Goal: Task Accomplishment & Management: Use online tool/utility

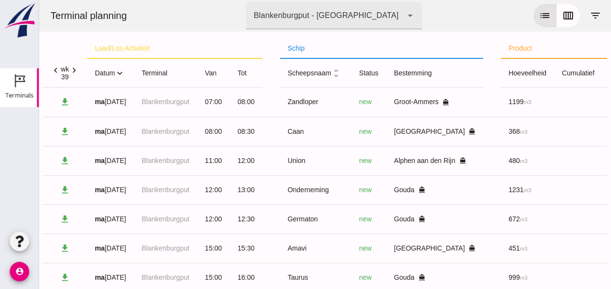
click at [121, 75] on icon "expand_more" at bounding box center [120, 73] width 10 height 10
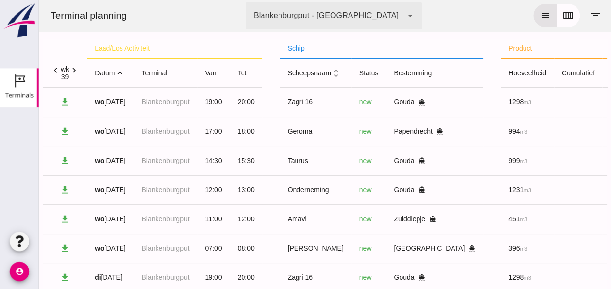
click at [122, 71] on icon "expand_less" at bounding box center [120, 73] width 10 height 10
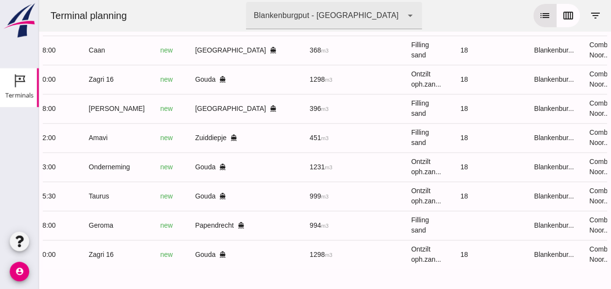
scroll to position [0, 257]
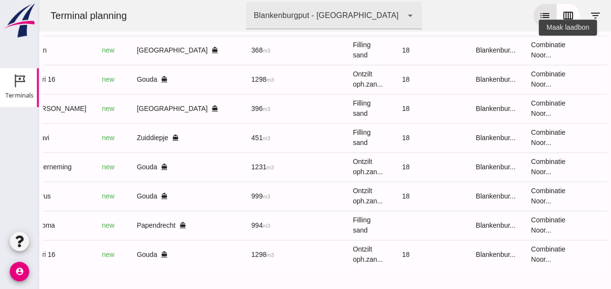
click at [610, 46] on icon "receipt_long" at bounding box center [618, 50] width 9 height 9
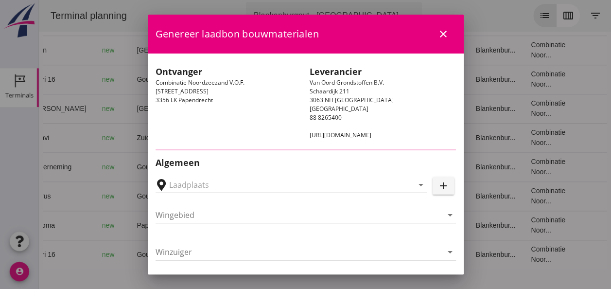
type input "[GEOGRAPHIC_DATA], [GEOGRAPHIC_DATA], [GEOGRAPHIC_DATA]"
type input "Caan"
type input "[PERSON_NAME]"
type input "368"
type input "Ophoogzand (6120)"
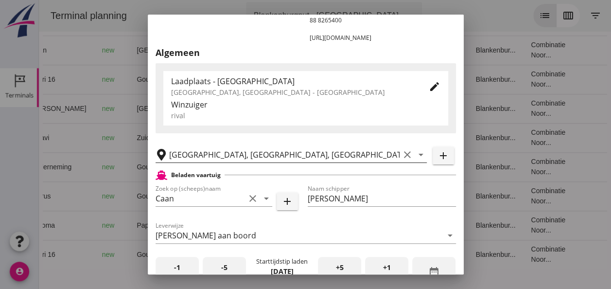
scroll to position [194, 0]
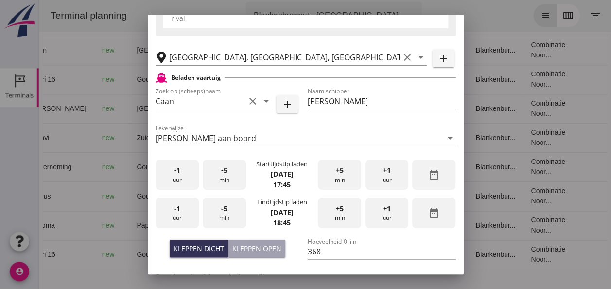
click at [173, 180] on div "-1 uur" at bounding box center [177, 174] width 43 height 31
click at [388, 175] on div "+1 uur" at bounding box center [386, 174] width 43 height 31
click at [234, 183] on div "-5 min" at bounding box center [224, 174] width 43 height 31
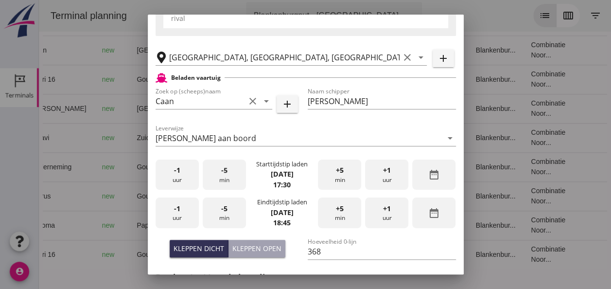
click at [234, 183] on div "-5 min" at bounding box center [224, 174] width 43 height 31
click at [235, 183] on div "-5 min" at bounding box center [224, 174] width 43 height 31
click at [179, 210] on span "-1" at bounding box center [177, 208] width 6 height 11
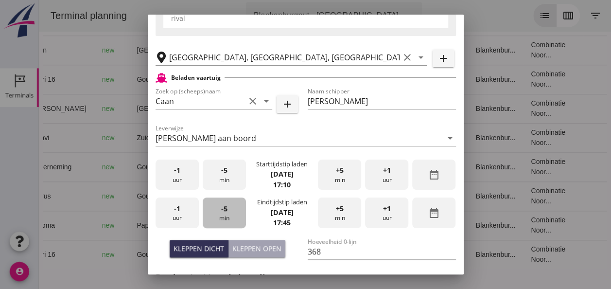
click at [228, 214] on div "-5 min" at bounding box center [224, 212] width 43 height 31
click at [229, 213] on div "-5 min" at bounding box center [224, 212] width 43 height 31
click at [231, 212] on div "-5 min" at bounding box center [224, 212] width 43 height 31
click at [336, 209] on span "+5" at bounding box center [340, 208] width 8 height 11
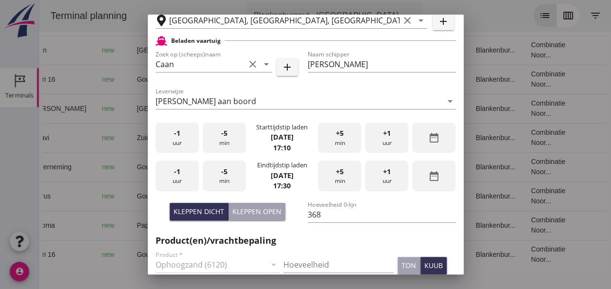
scroll to position [292, 0]
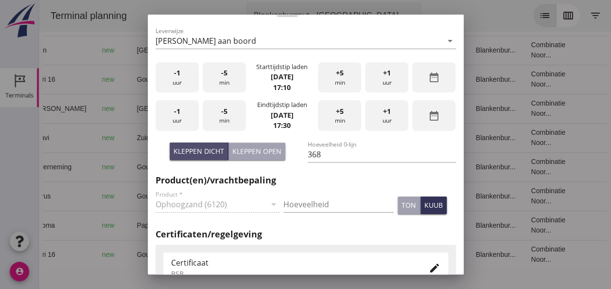
click at [214, 150] on div "Kleppen dicht" at bounding box center [199, 151] width 51 height 10
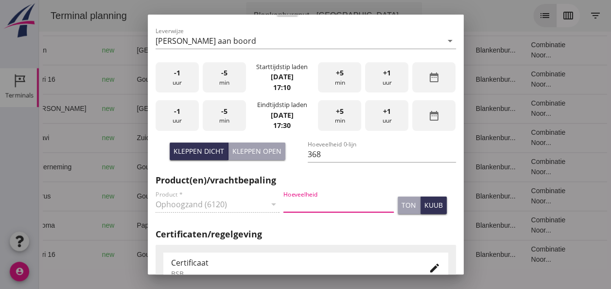
click at [317, 203] on input "Hoeveelheid" at bounding box center [338, 204] width 110 height 16
type input "368"
click at [424, 204] on div "kuub" at bounding box center [433, 205] width 18 height 10
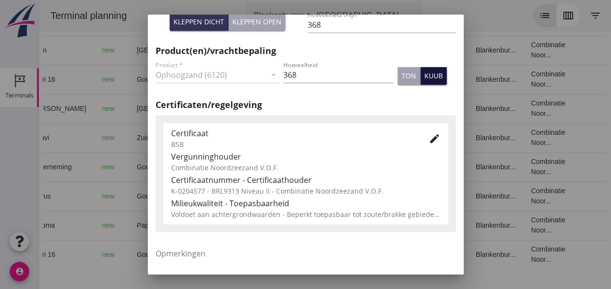
scroll to position [437, 0]
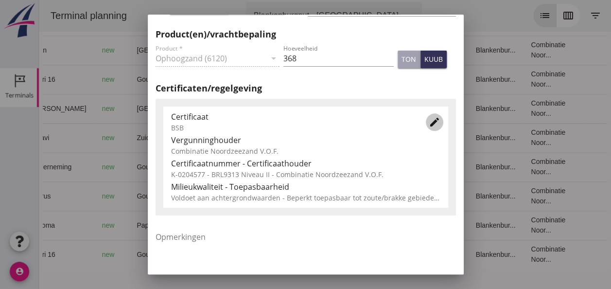
click at [429, 123] on icon "edit" at bounding box center [435, 122] width 12 height 12
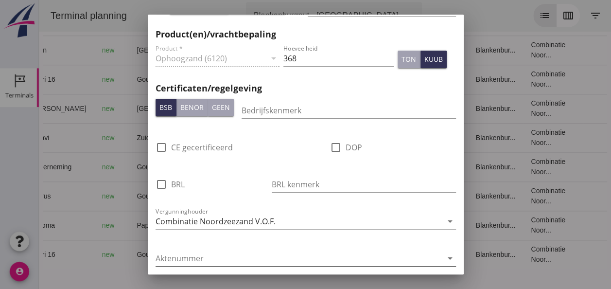
scroll to position [632, 0]
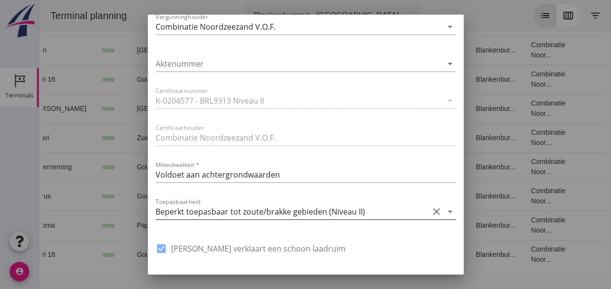
click at [445, 211] on icon "arrow_drop_down" at bounding box center [450, 212] width 12 height 12
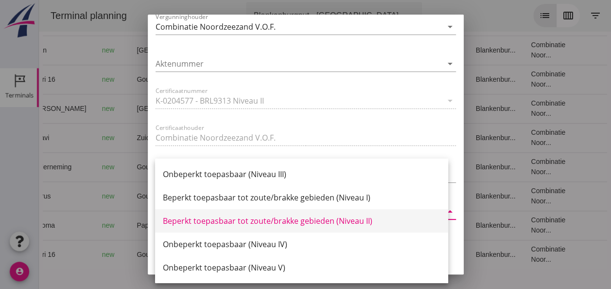
click at [344, 219] on div "Beperkt toepasbaar tot zoute/brakke gebieden (Niveau II)" at bounding box center [302, 221] width 278 height 12
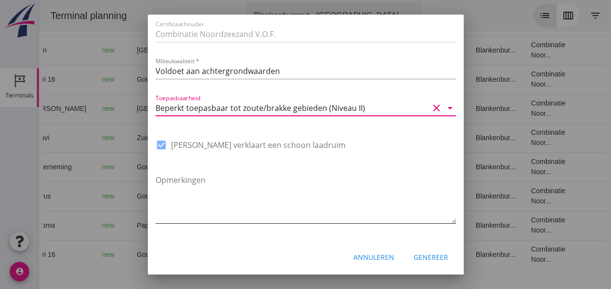
scroll to position [736, 0]
click at [416, 252] on div "Genereer" at bounding box center [431, 256] width 35 height 10
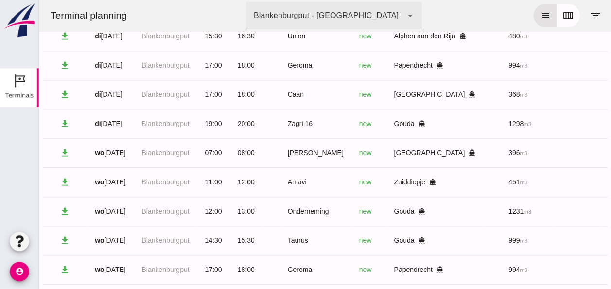
scroll to position [468, 0]
